Goal: Information Seeking & Learning: Learn about a topic

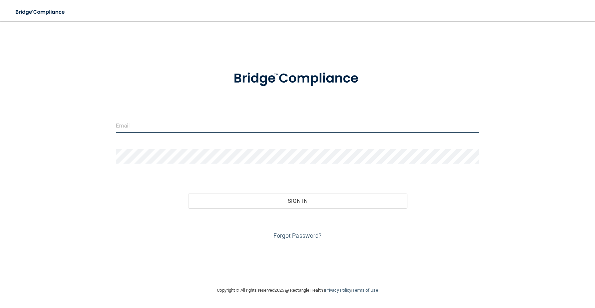
click at [164, 122] on input "email" at bounding box center [298, 125] width 364 height 15
click at [209, 120] on input "email" at bounding box center [298, 125] width 364 height 15
type input "[EMAIL_ADDRESS][DOMAIN_NAME]"
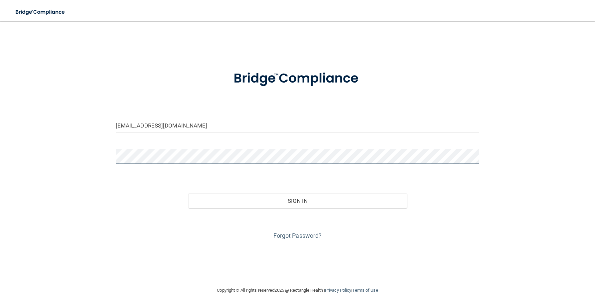
click at [188, 193] on button "Sign In" at bounding box center [297, 200] width 218 height 15
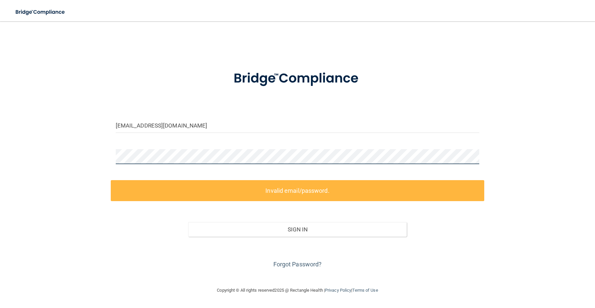
click at [113, 161] on div at bounding box center [298, 159] width 374 height 20
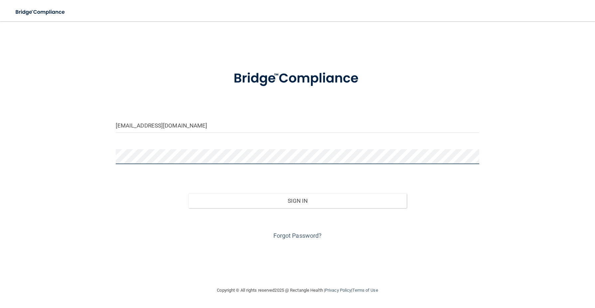
click at [188, 193] on button "Sign In" at bounding box center [297, 200] width 218 height 15
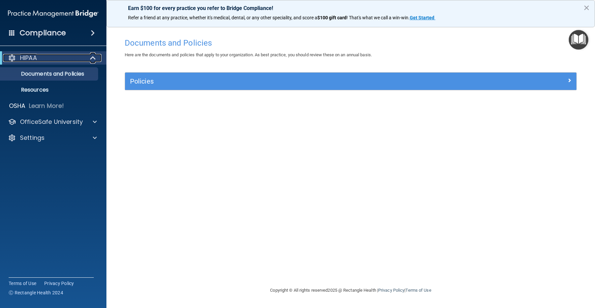
click at [91, 58] on span at bounding box center [94, 58] width 6 height 8
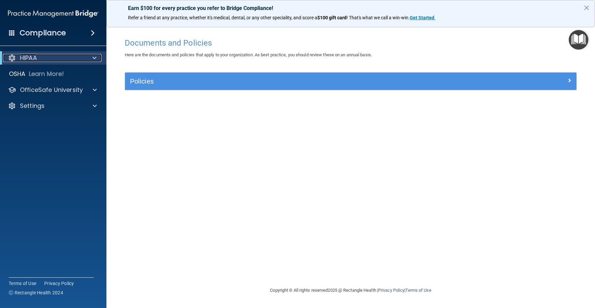
click at [90, 58] on div at bounding box center [93, 58] width 16 height 8
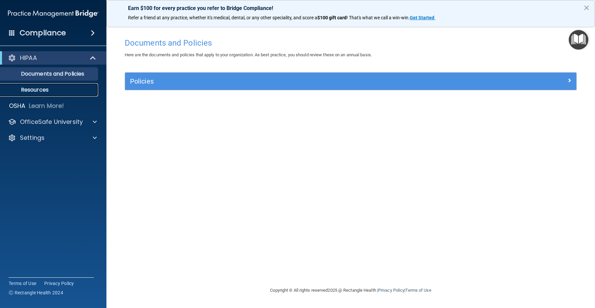
click at [29, 94] on link "Resources" at bounding box center [45, 89] width 105 height 13
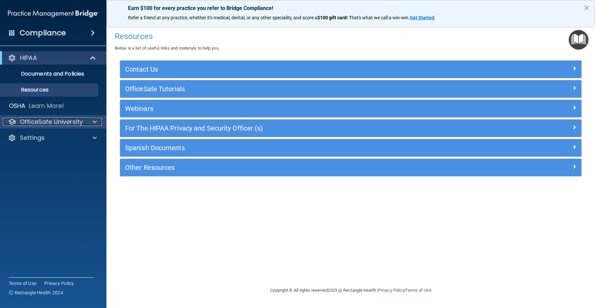
click at [90, 122] on div at bounding box center [94, 122] width 17 height 8
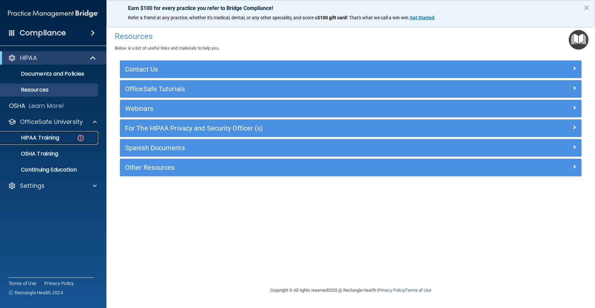
click at [55, 140] on p "HIPAA Training" at bounding box center [31, 137] width 55 height 7
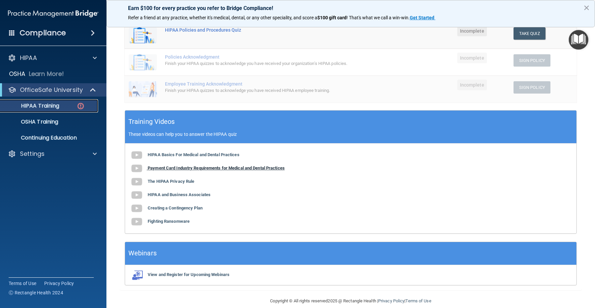
scroll to position [158, 0]
